Goal: Task Accomplishment & Management: Use online tool/utility

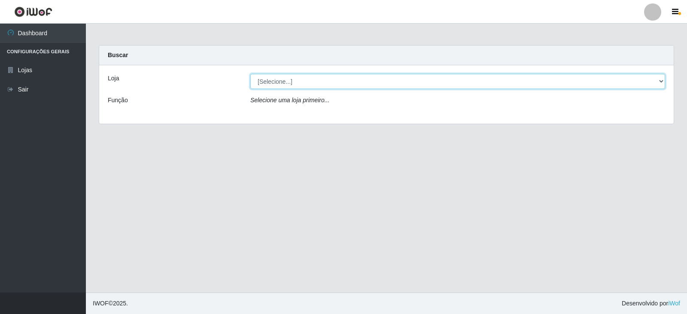
click at [664, 79] on select "[Selecione...] SuperFácil Atacado - [GEOGRAPHIC_DATA]" at bounding box center [457, 81] width 415 height 15
select select "504"
click at [250, 74] on select "[Selecione...] SuperFácil Atacado - [GEOGRAPHIC_DATA]" at bounding box center [457, 81] width 415 height 15
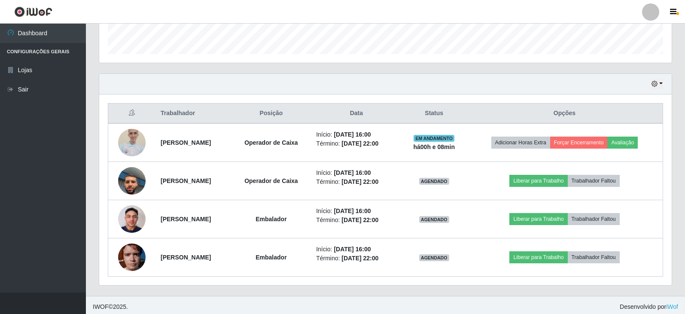
scroll to position [256, 0]
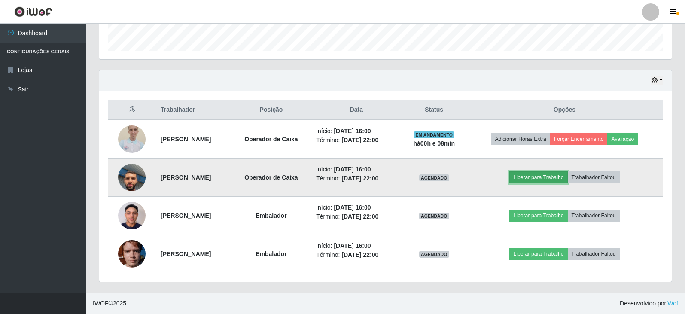
click at [554, 179] on button "Liberar para Trabalho" at bounding box center [538, 177] width 58 height 12
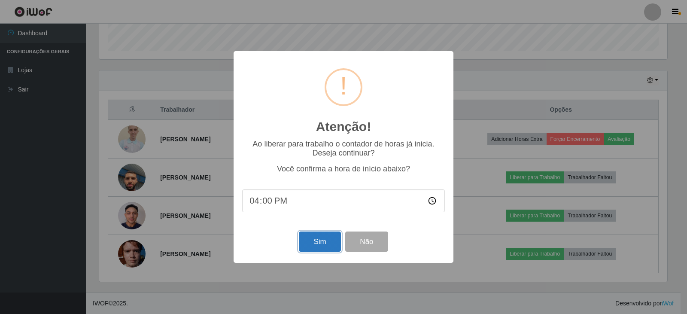
click at [315, 248] on button "Sim" at bounding box center [320, 241] width 42 height 20
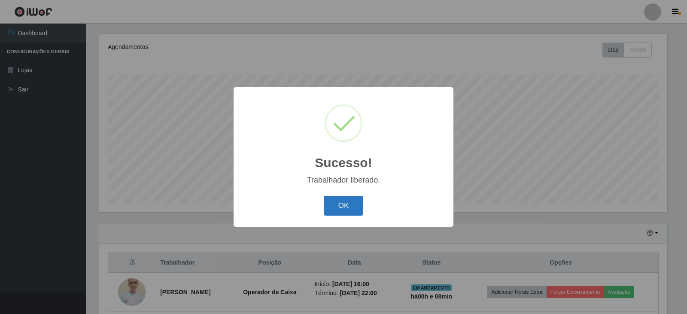
click at [353, 203] on button "OK" at bounding box center [344, 206] width 40 height 20
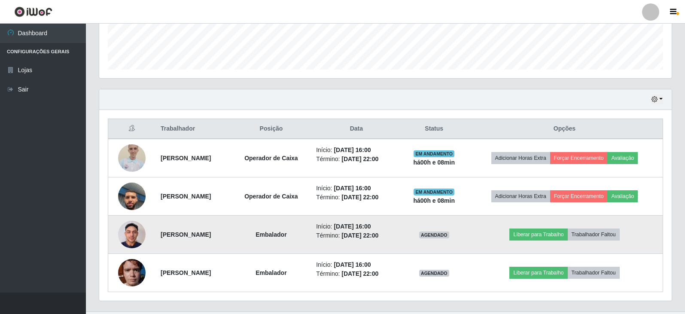
scroll to position [238, 0]
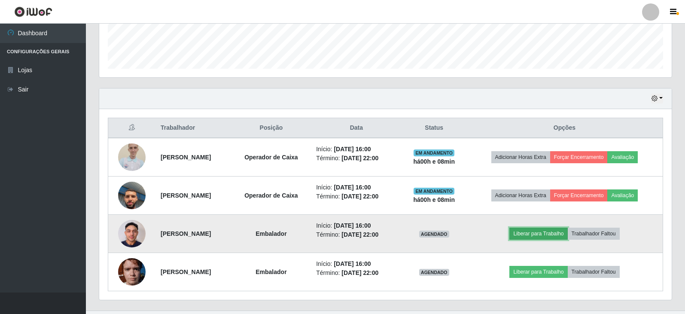
click at [541, 238] on button "Liberar para Trabalho" at bounding box center [538, 234] width 58 height 12
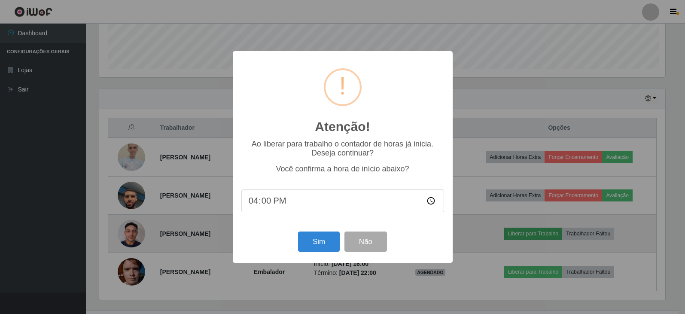
scroll to position [178, 568]
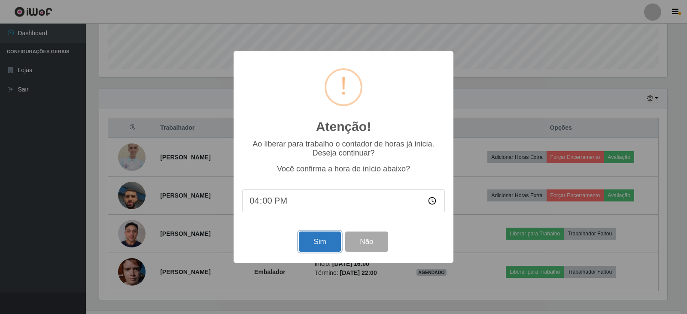
click at [320, 248] on button "Sim" at bounding box center [320, 241] width 42 height 20
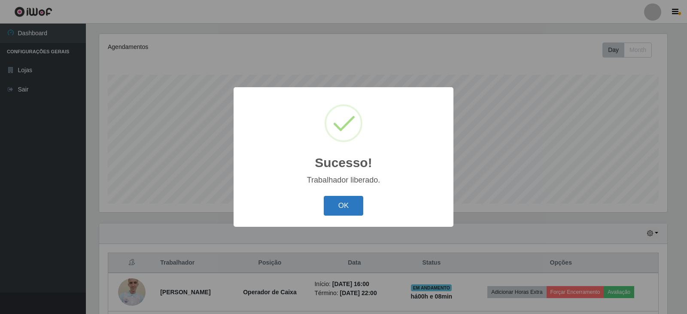
drag, startPoint x: 349, startPoint y: 213, endPoint x: 404, endPoint y: 200, distance: 56.9
click at [350, 213] on button "OK" at bounding box center [344, 206] width 40 height 20
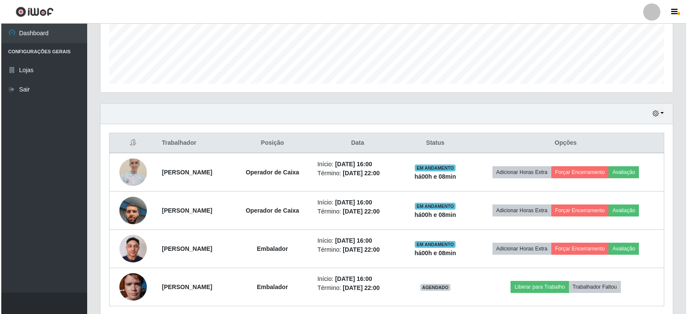
scroll to position [243, 0]
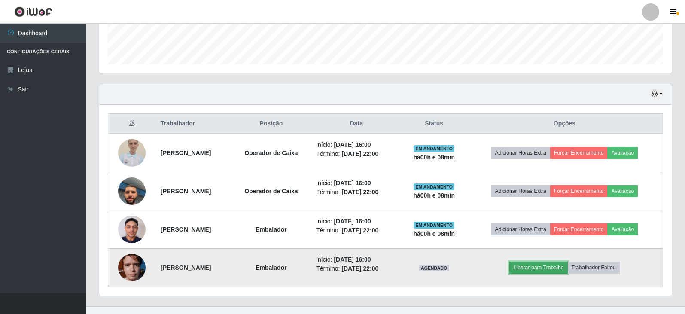
click at [562, 272] on button "Liberar para Trabalho" at bounding box center [538, 268] width 58 height 12
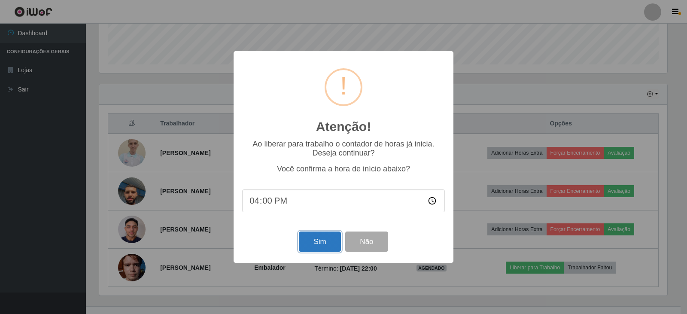
click at [320, 242] on button "Sim" at bounding box center [320, 241] width 42 height 20
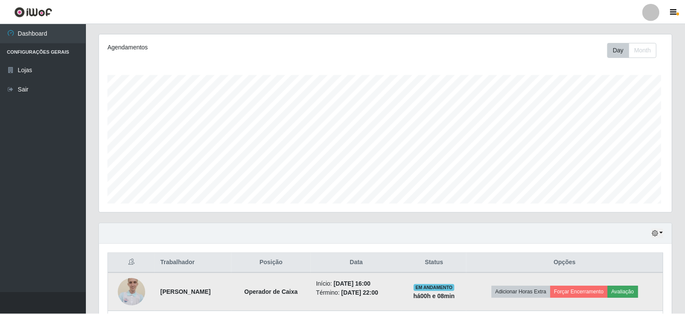
scroll to position [0, 0]
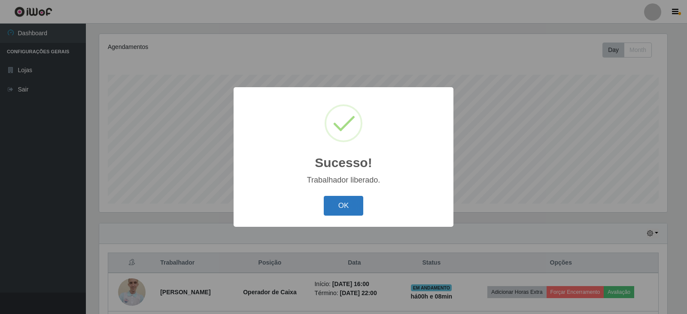
drag, startPoint x: 336, startPoint y: 209, endPoint x: 438, endPoint y: 180, distance: 105.9
click at [337, 209] on button "OK" at bounding box center [344, 206] width 40 height 20
